Goal: Information Seeking & Learning: Learn about a topic

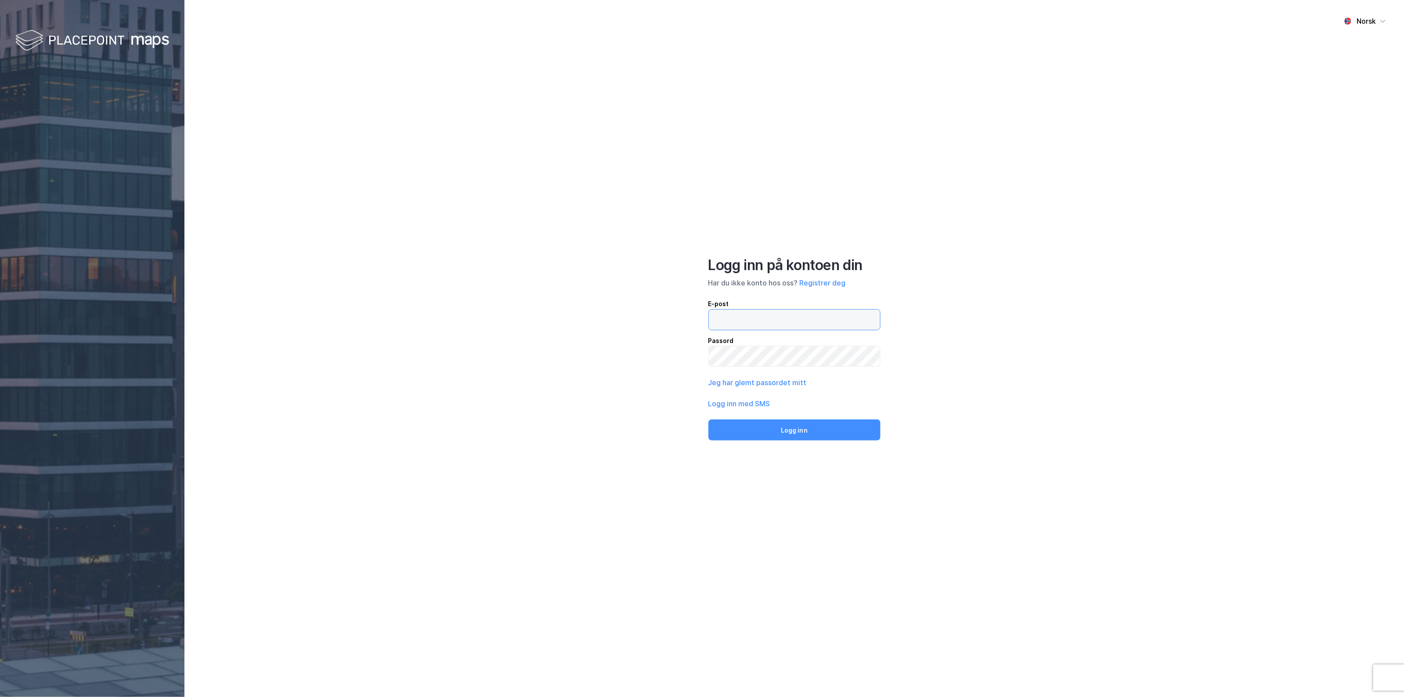
type input "[EMAIL_ADDRESS][DOMAIN_NAME]"
click at [821, 444] on div "Norsk Logg inn på kontoen din Har du ikke konto hos oss? Registrer deg E-post […" at bounding box center [795, 348] width 1220 height 697
click at [821, 436] on button "Logg inn" at bounding box center [795, 430] width 172 height 21
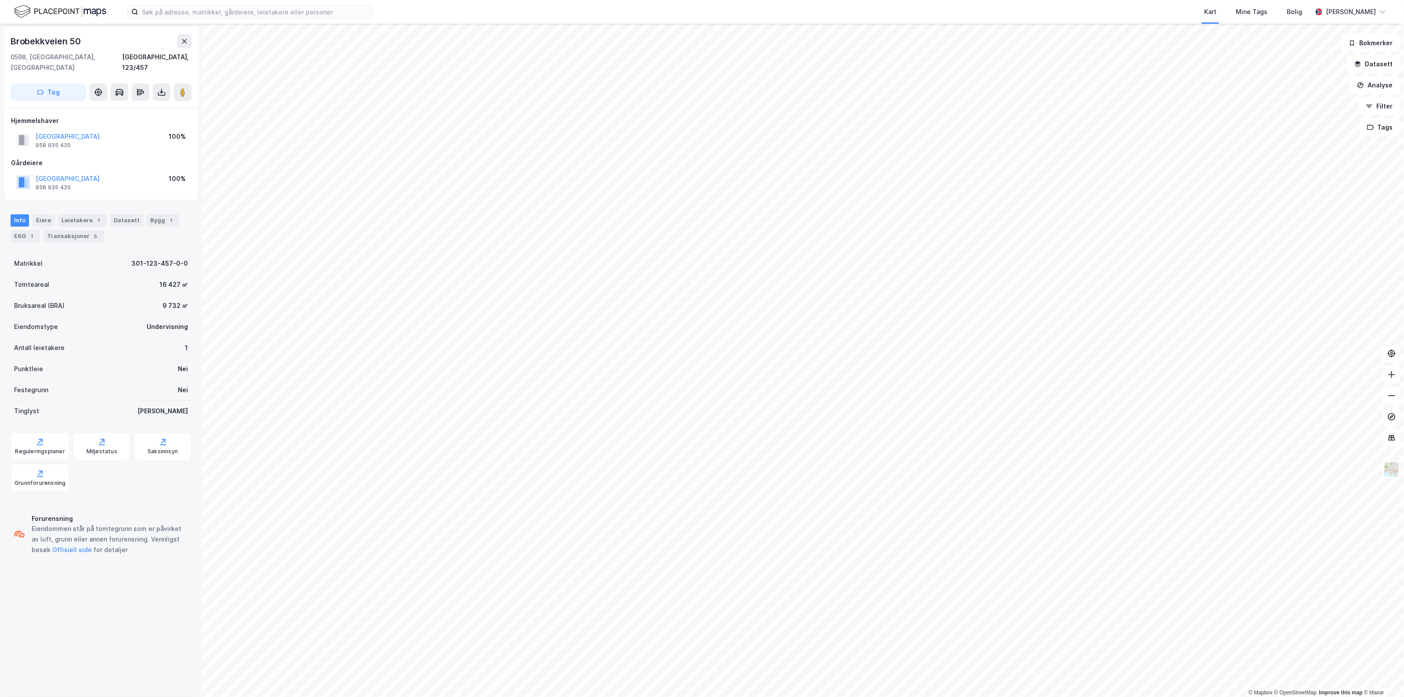
click at [1121, 16] on div "Kart Mine Tags Bolig [PERSON_NAME] © Mapbox © OpenStreetMap Improve this map © …" at bounding box center [702, 348] width 1404 height 697
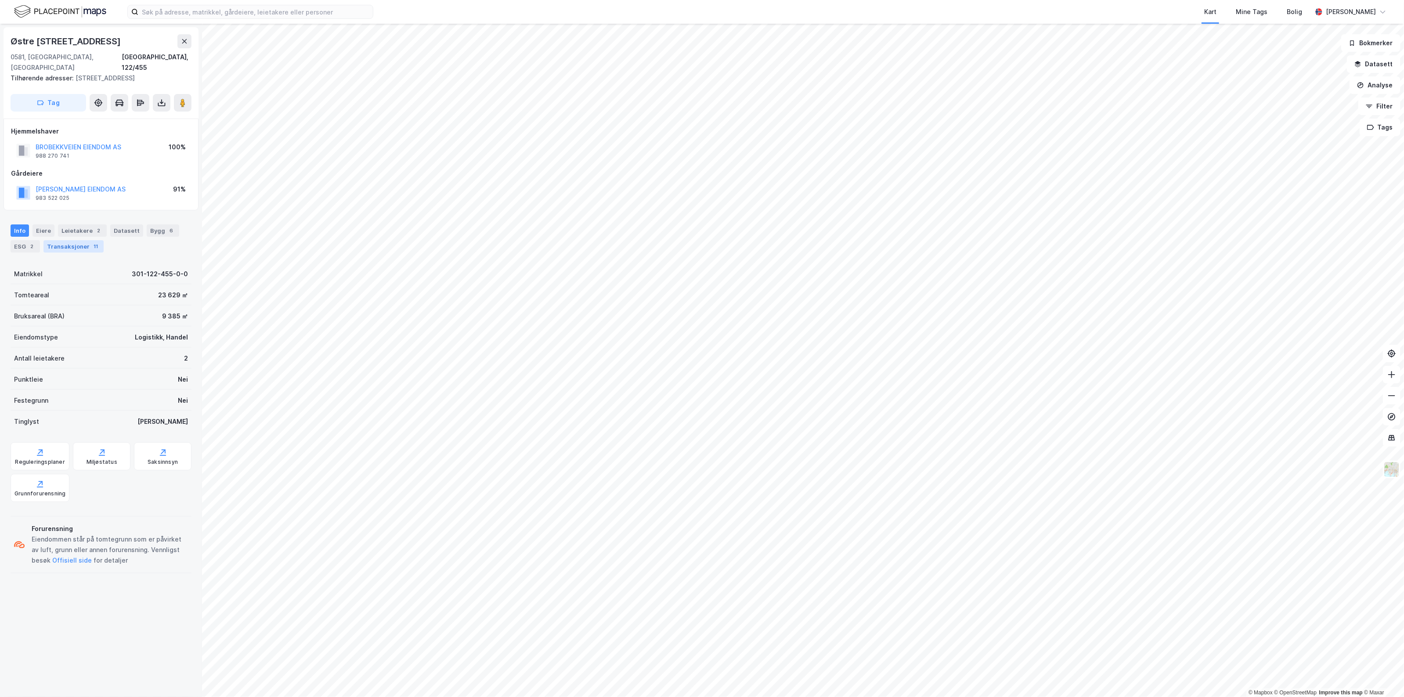
click at [75, 240] on div "Transaksjoner 11" at bounding box center [73, 246] width 60 height 12
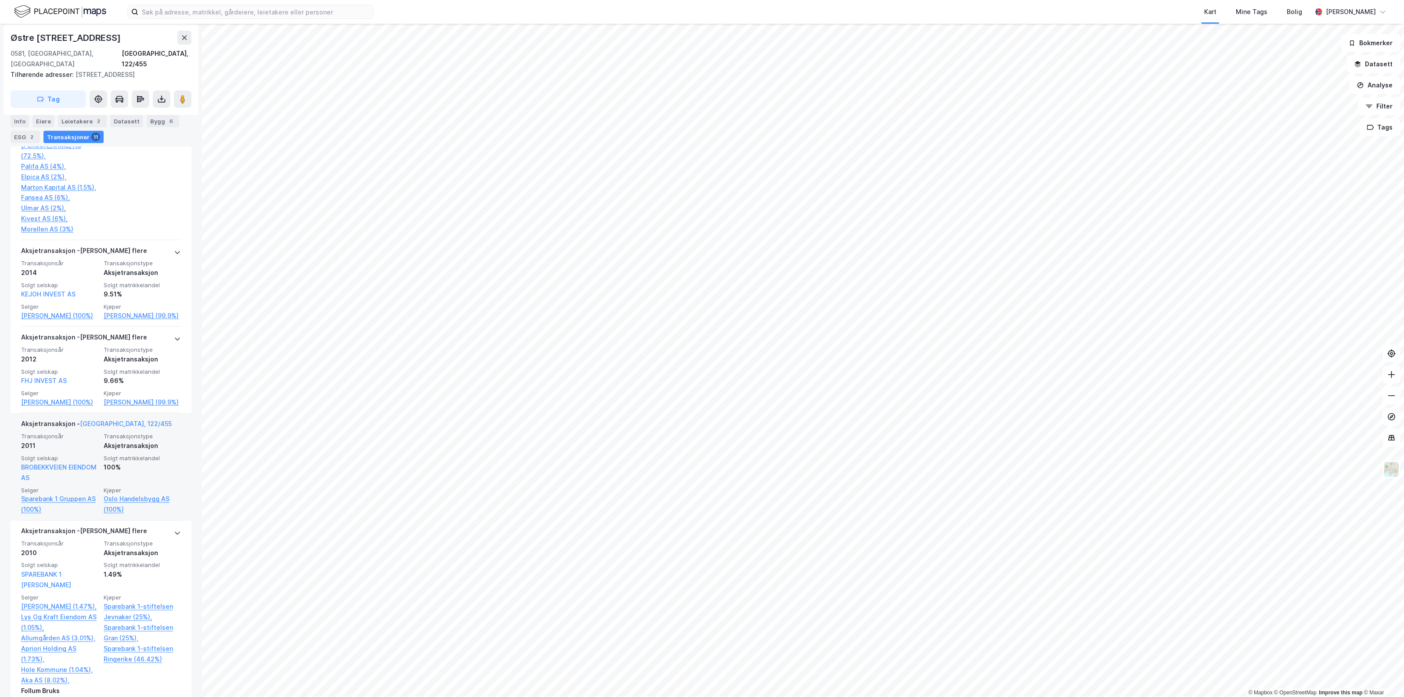
scroll to position [1043, 0]
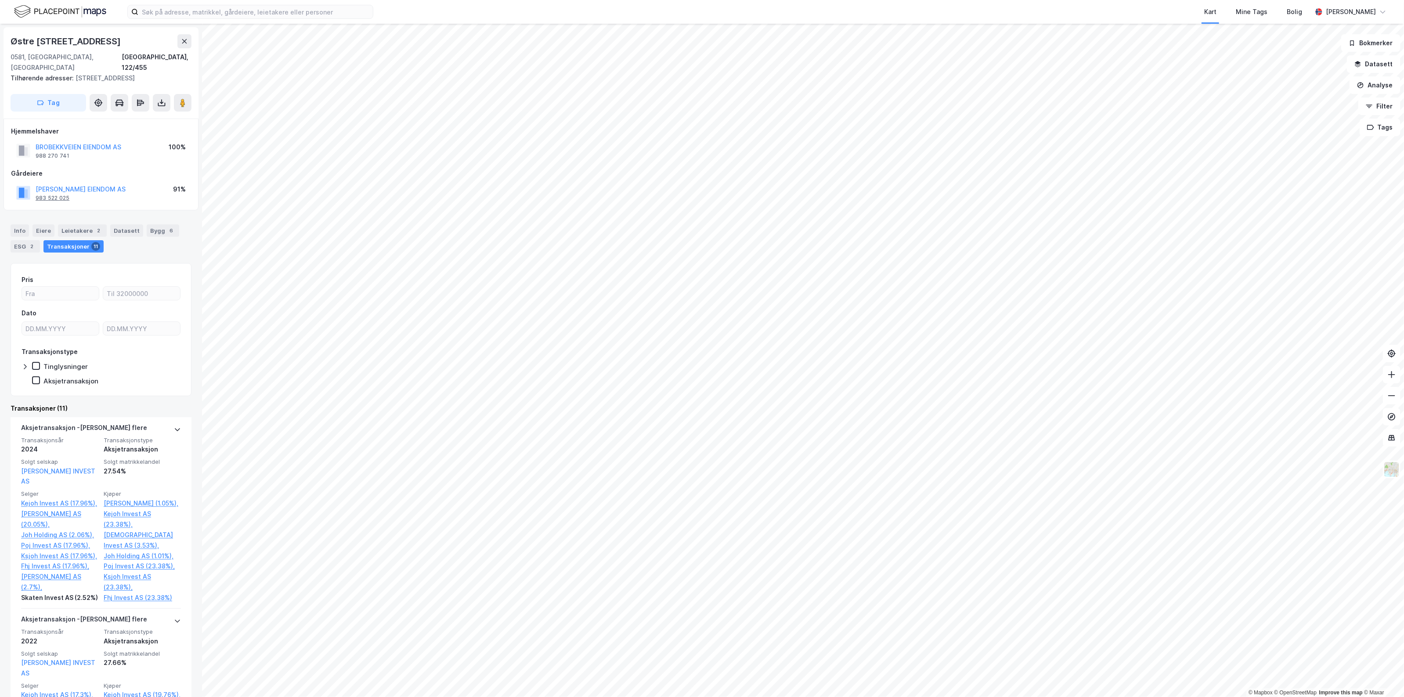
click at [60, 195] on div "983 522 025" at bounding box center [53, 198] width 34 height 7
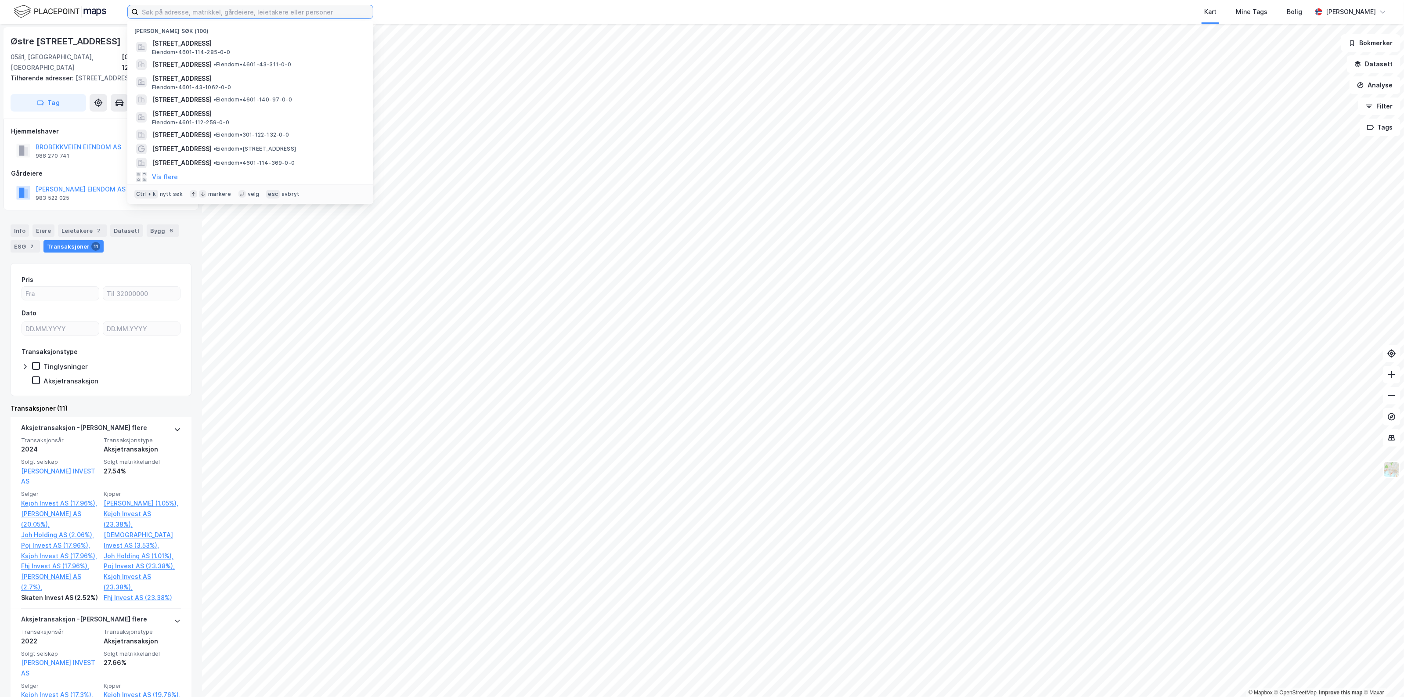
click at [246, 9] on input at bounding box center [255, 11] width 235 height 13
paste input "983 522 025"
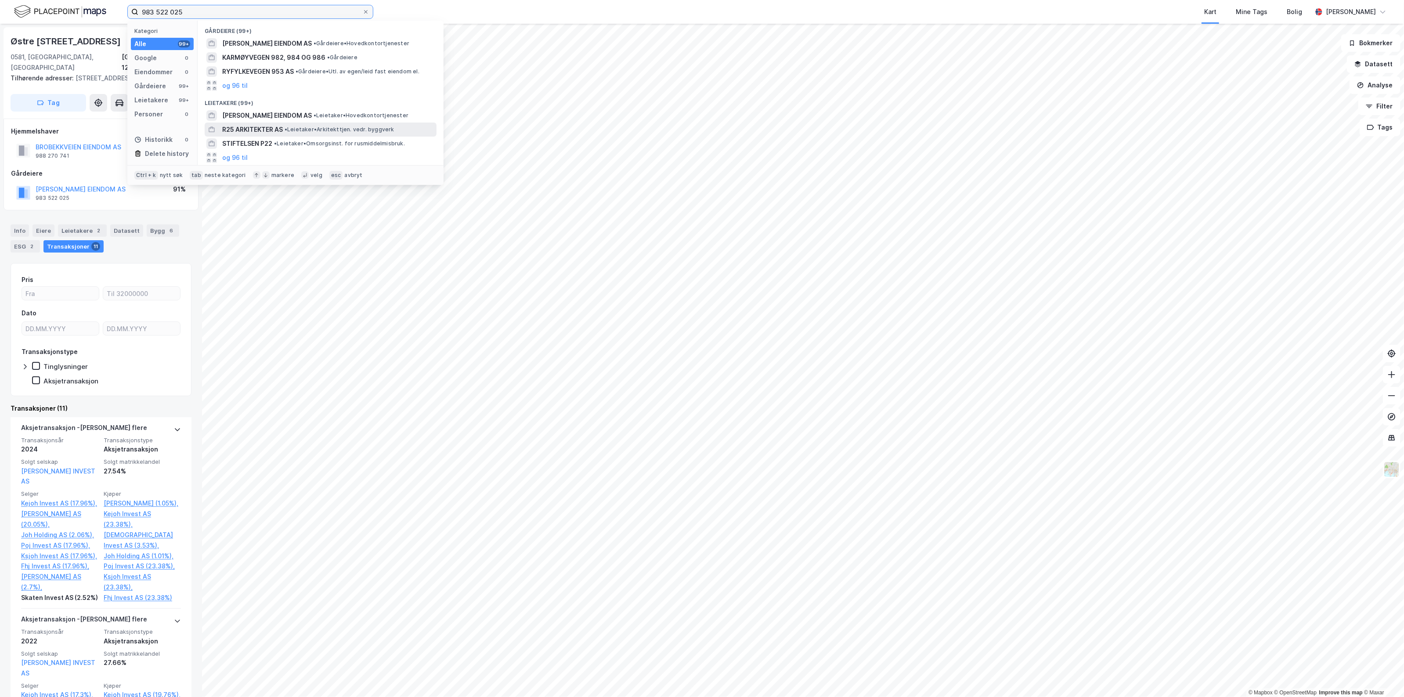
type input "983 522 025"
click at [269, 123] on div "R25 ARKITEKTER AS • Leietaker • Arkitekttjen. vedr. byggverk" at bounding box center [321, 130] width 232 height 14
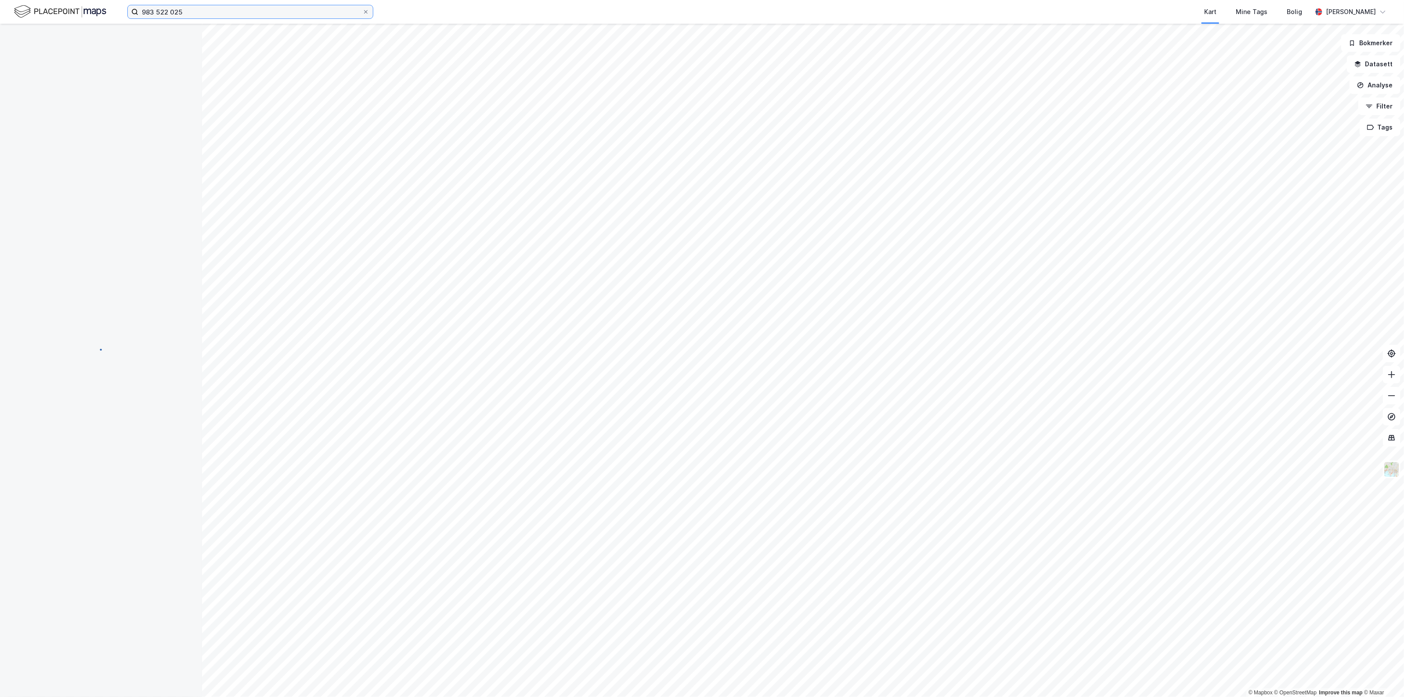
click at [222, 17] on input "983 522 025" at bounding box center [250, 11] width 224 height 13
drag, startPoint x: 224, startPoint y: 14, endPoint x: -1, endPoint y: 5, distance: 225.1
click at [0, 5] on html "983 522 025 Nylige søk (100) R25 ARKITEKTER AS • Leietaker • Arkitekttjen. vedr…" at bounding box center [702, 348] width 1404 height 697
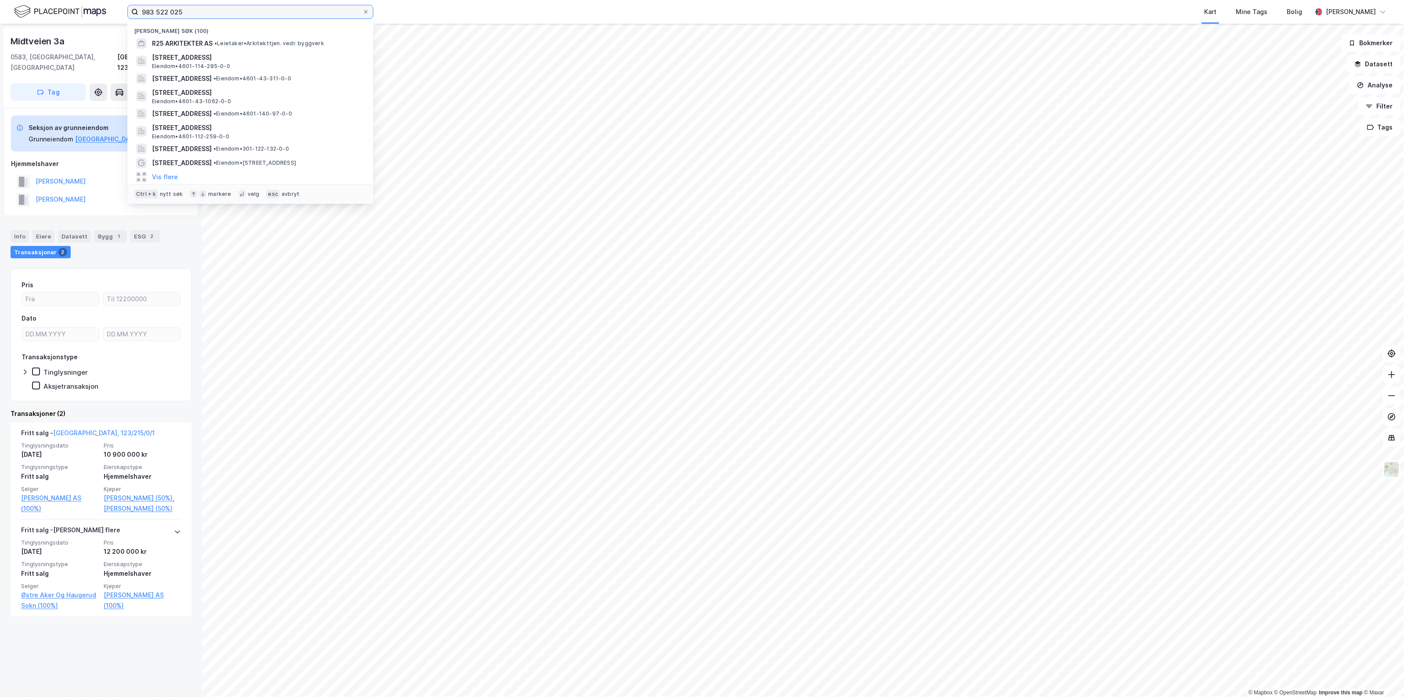
click at [199, 9] on input "983 522 025" at bounding box center [250, 11] width 224 height 13
drag, startPoint x: 195, startPoint y: 7, endPoint x: 78, endPoint y: 113, distance: 158.0
click at [78, 113] on div "983 522 025 Nylige søk (100) R25 ARKITEKTER AS • Leietaker • Arkitekttjen. vedr…" at bounding box center [702, 348] width 1404 height 697
click at [366, 12] on icon at bounding box center [366, 12] width 4 height 4
click at [362, 12] on input "983 522 025" at bounding box center [250, 11] width 224 height 13
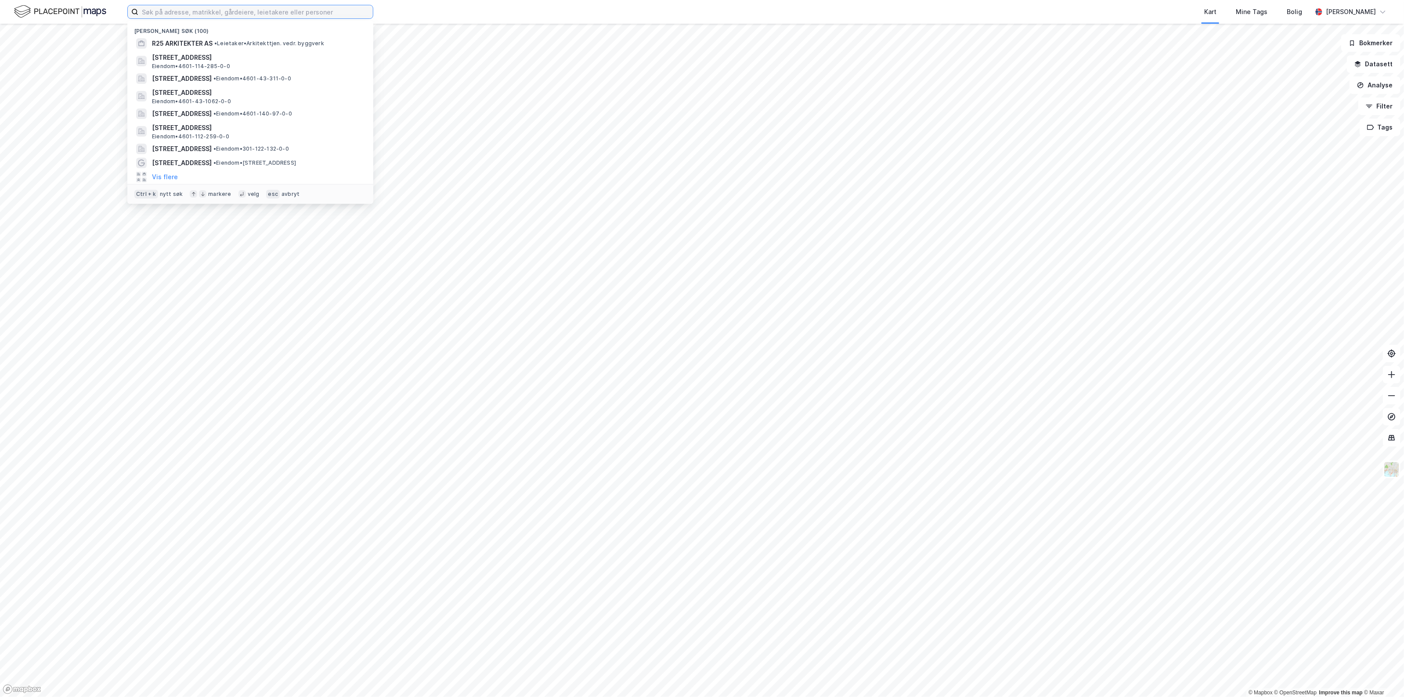
paste input "983 522 025"
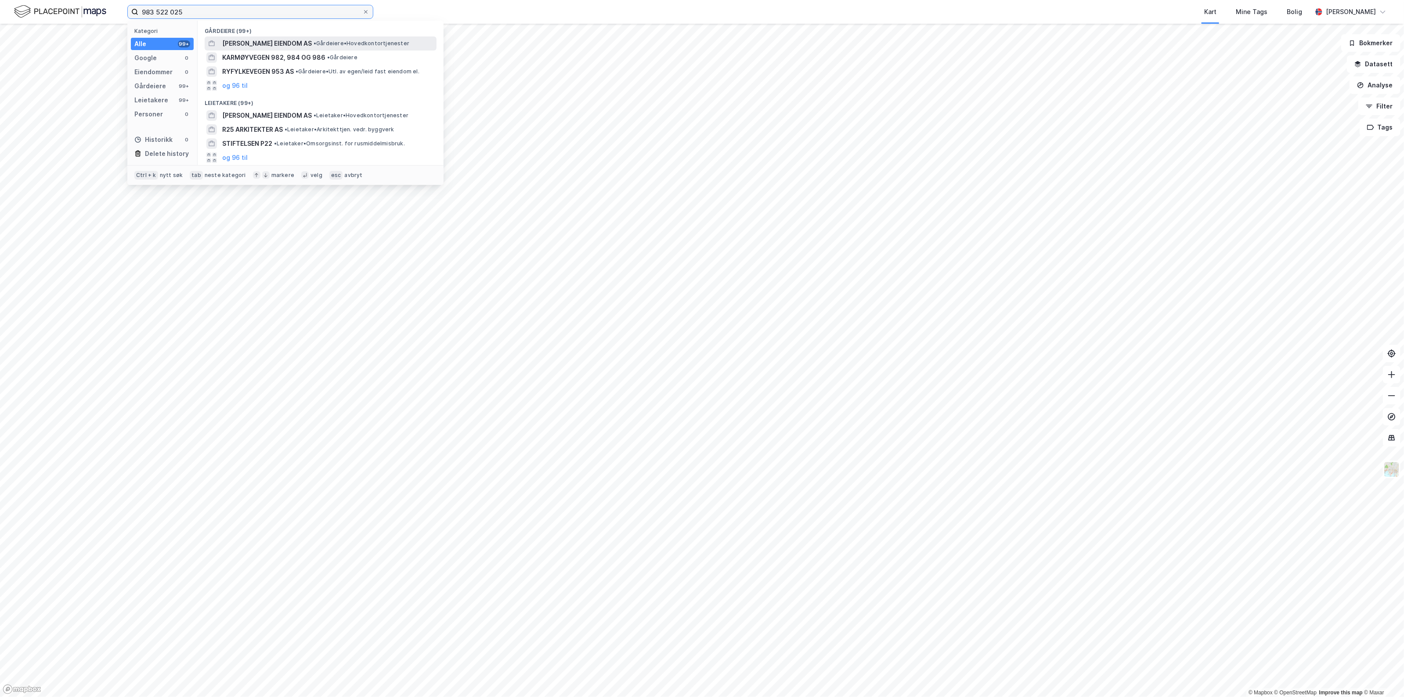
type input "983 522 025"
click at [256, 43] on span "[PERSON_NAME] EIENDOM AS" at bounding box center [267, 43] width 90 height 11
